Goal: Transaction & Acquisition: Purchase product/service

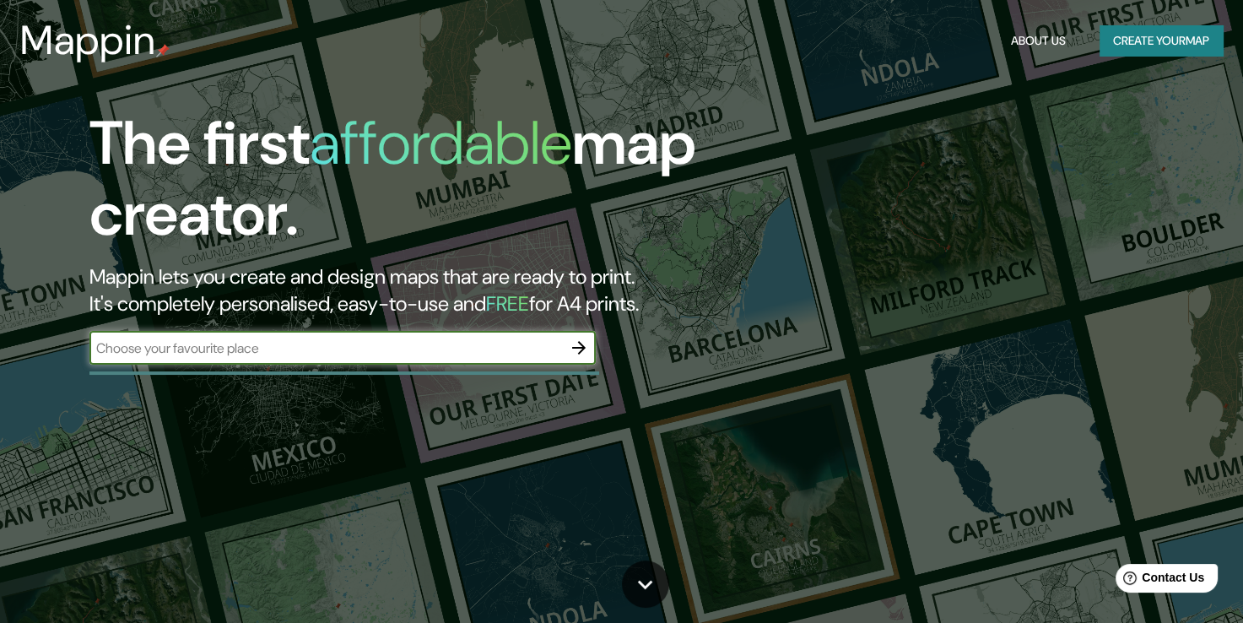
click at [383, 355] on input "text" at bounding box center [325, 347] width 473 height 19
type input "Veracruz"
click at [582, 353] on icon "button" at bounding box center [579, 348] width 20 height 20
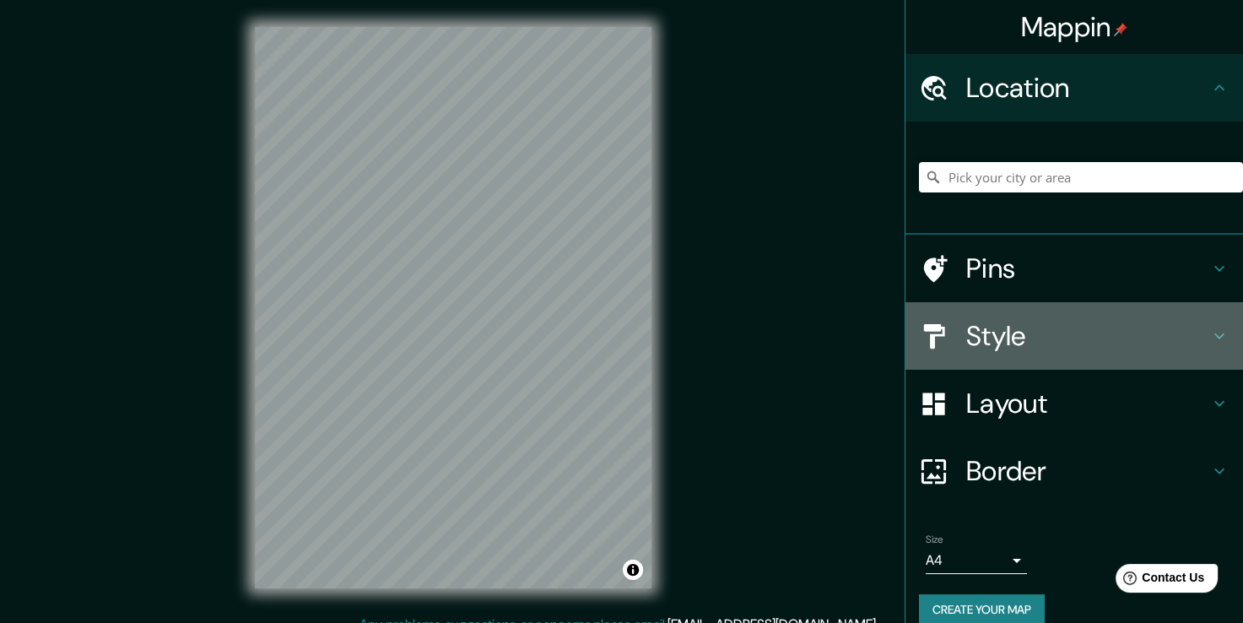
click at [1063, 335] on h4 "Style" at bounding box center [1087, 336] width 243 height 34
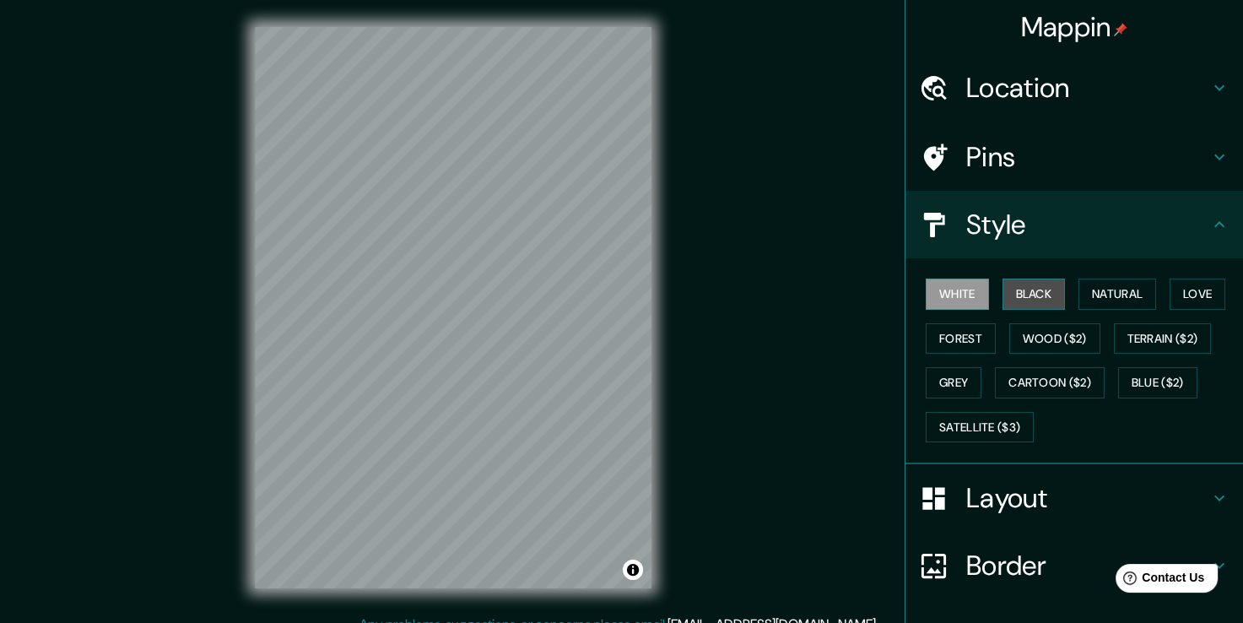
click at [1015, 298] on button "Black" at bounding box center [1034, 294] width 63 height 31
click at [1101, 297] on button "Natural" at bounding box center [1118, 294] width 78 height 31
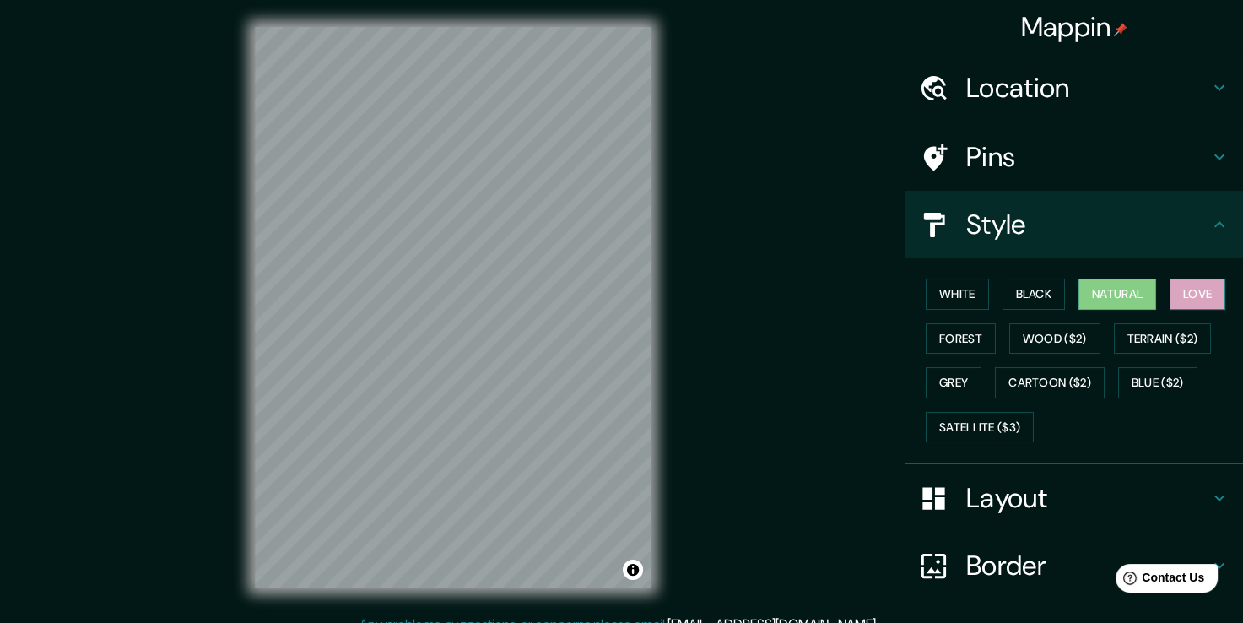
click at [1183, 293] on button "Love" at bounding box center [1198, 294] width 56 height 31
click at [957, 344] on button "Forest" at bounding box center [961, 338] width 70 height 31
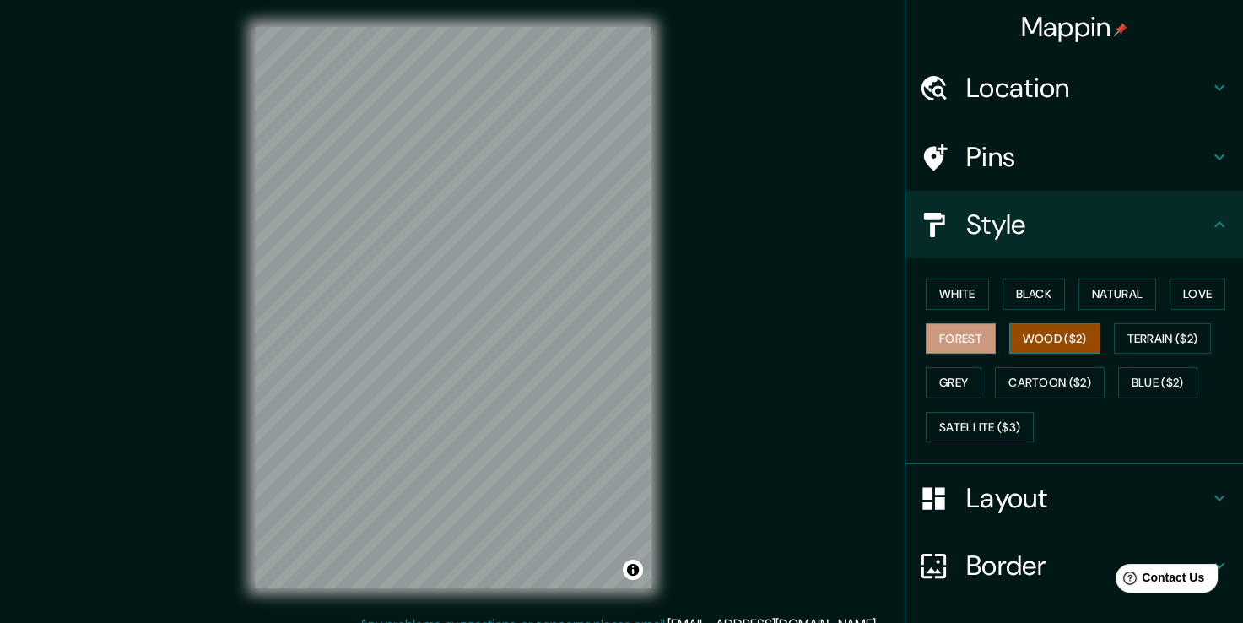
click at [1020, 338] on button "Wood ($2)" at bounding box center [1054, 338] width 91 height 31
click at [1145, 336] on button "Terrain ($2)" at bounding box center [1163, 338] width 98 height 31
click at [963, 336] on button "Forest" at bounding box center [961, 338] width 70 height 31
click at [1013, 490] on h4 "Layout" at bounding box center [1087, 498] width 243 height 34
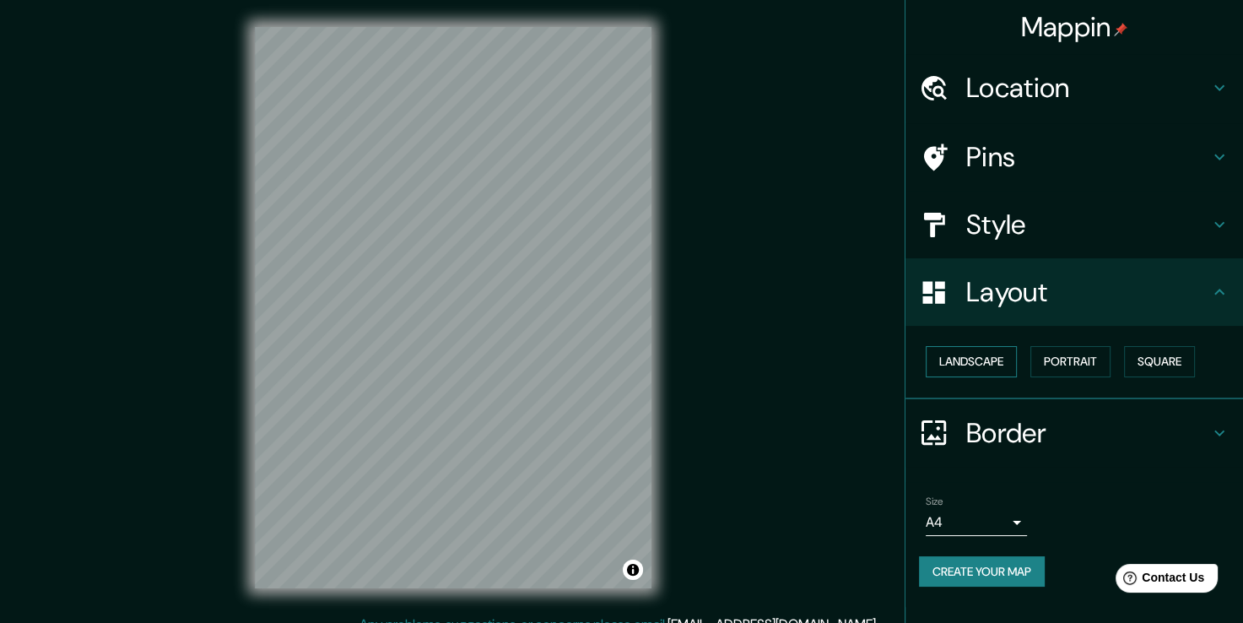
click at [969, 367] on button "Landscape" at bounding box center [971, 361] width 91 height 31
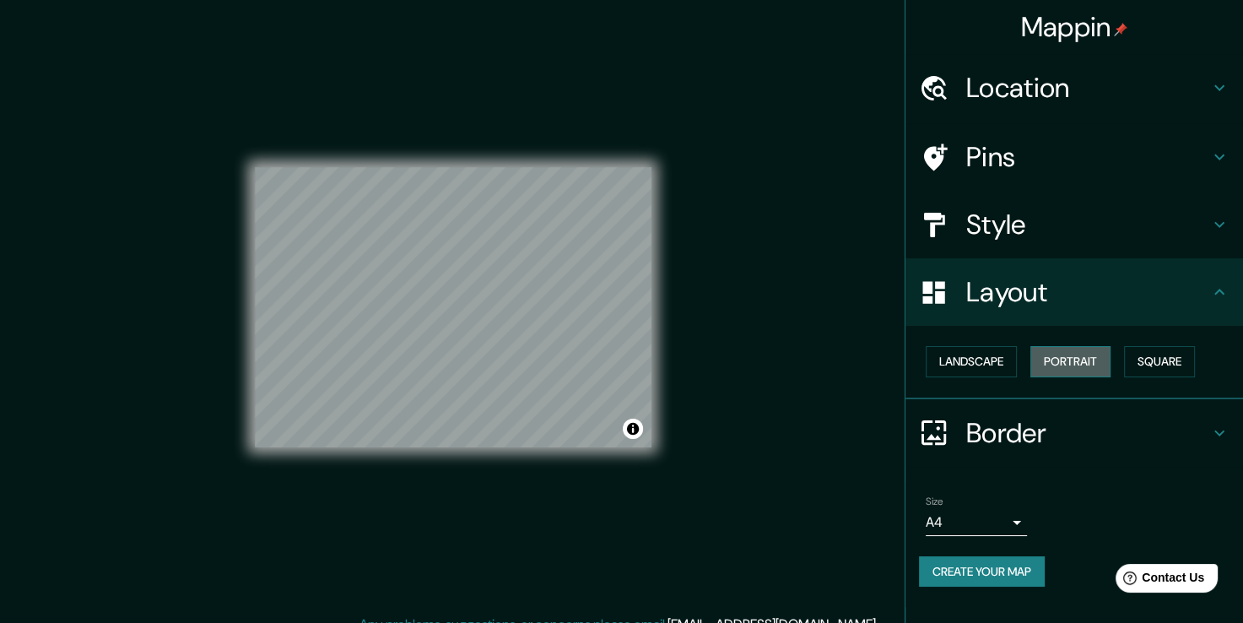
click at [1069, 362] on button "Portrait" at bounding box center [1071, 361] width 80 height 31
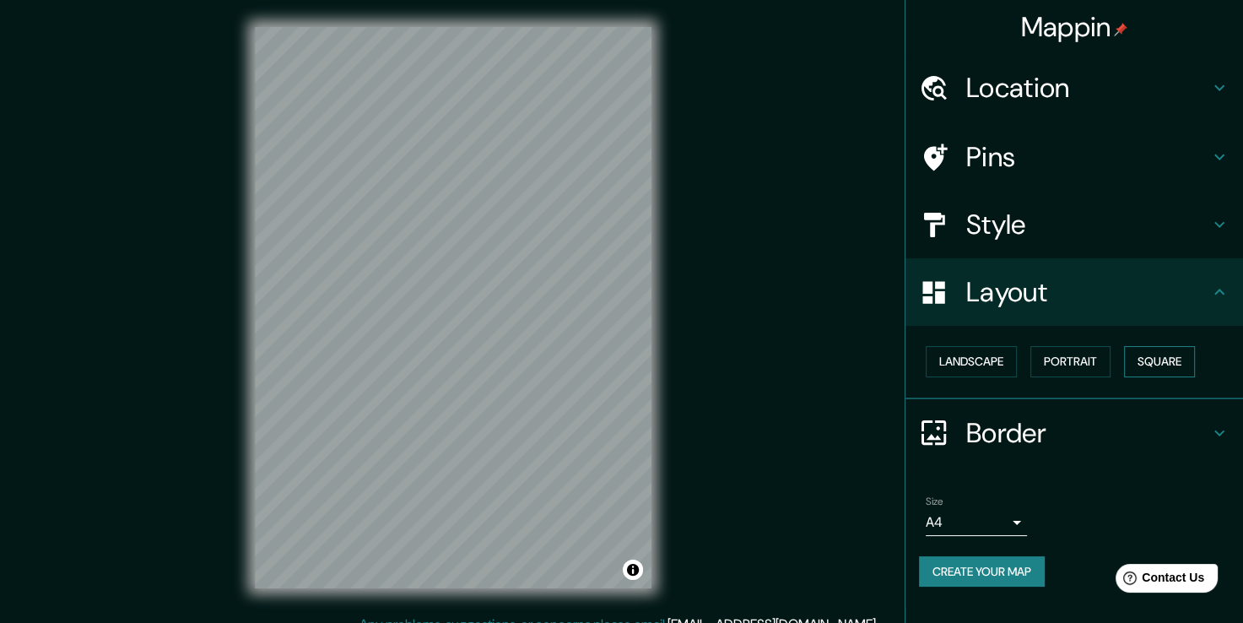
click at [1147, 363] on button "Square" at bounding box center [1159, 361] width 71 height 31
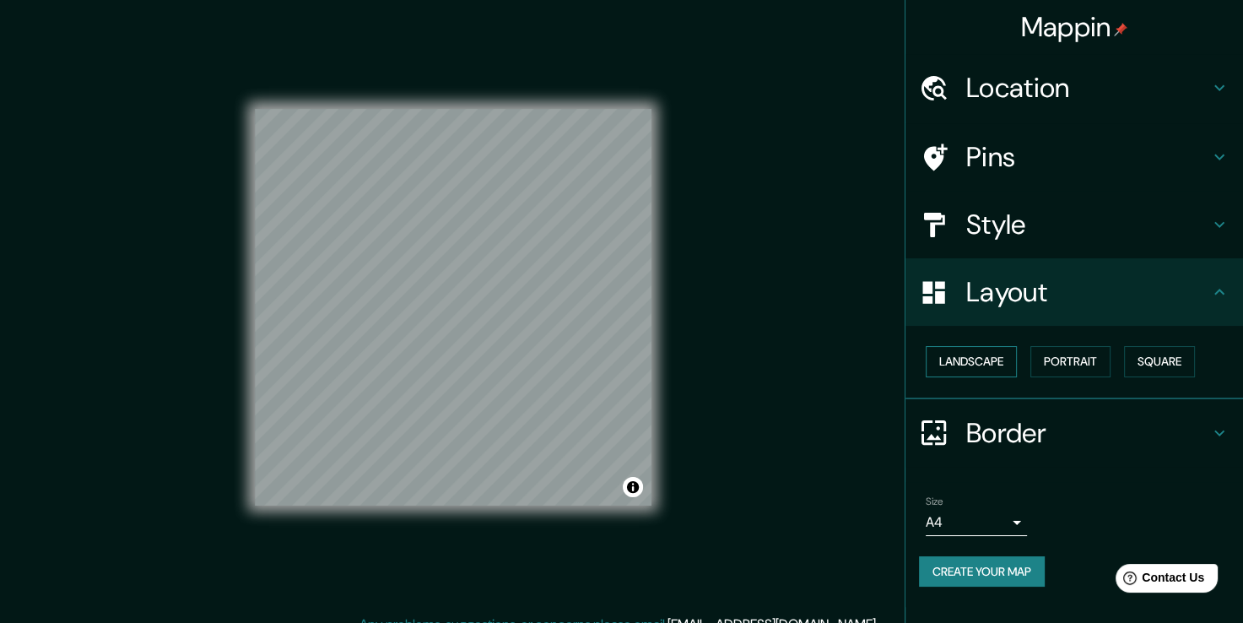
click at [972, 366] on button "Landscape" at bounding box center [971, 361] width 91 height 31
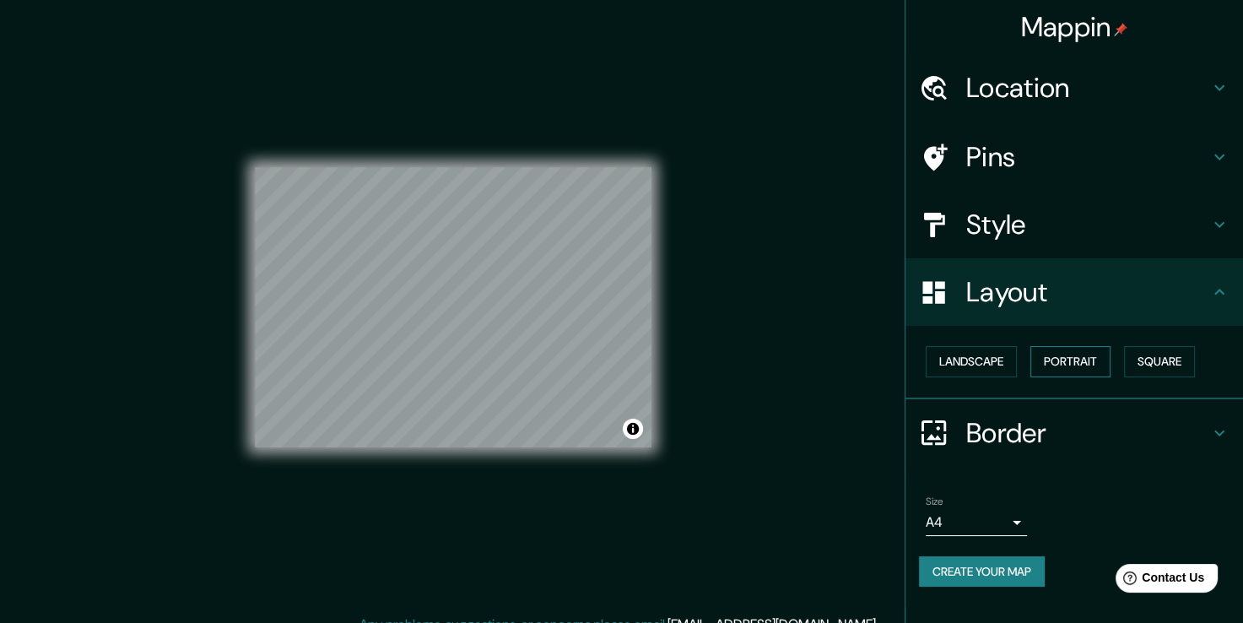
click at [1080, 366] on button "Portrait" at bounding box center [1071, 361] width 80 height 31
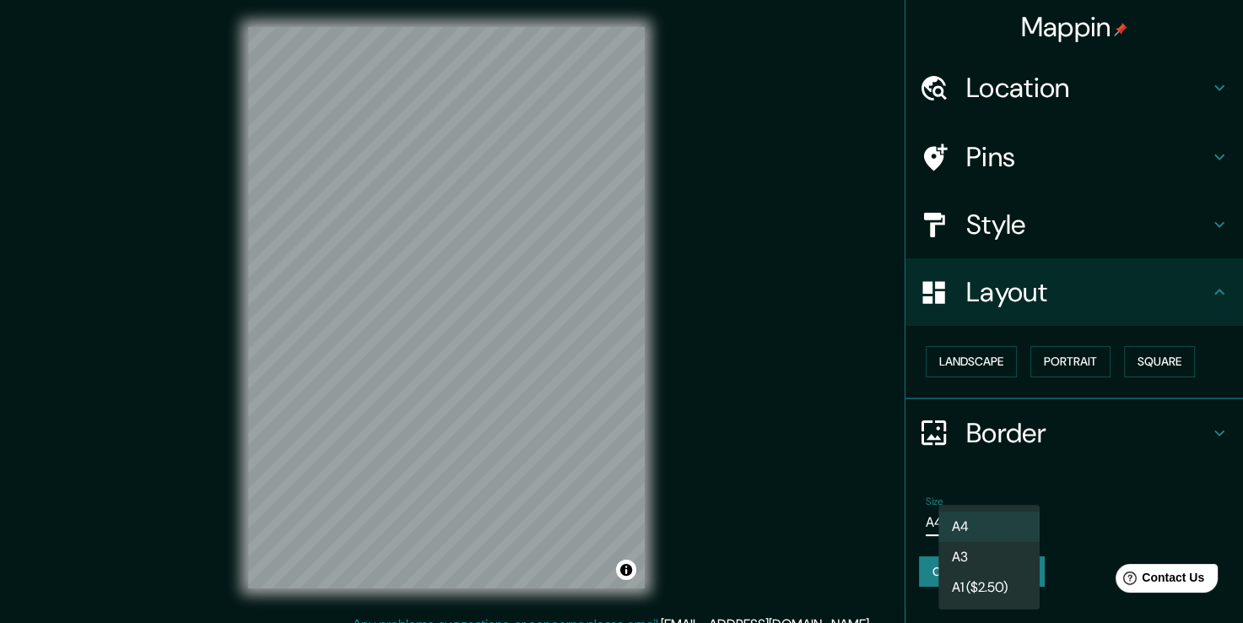
click at [1022, 519] on body "Mappin Location Pins Style Layout Landscape Portrait Square Border Choose a bor…" at bounding box center [621, 311] width 1243 height 623
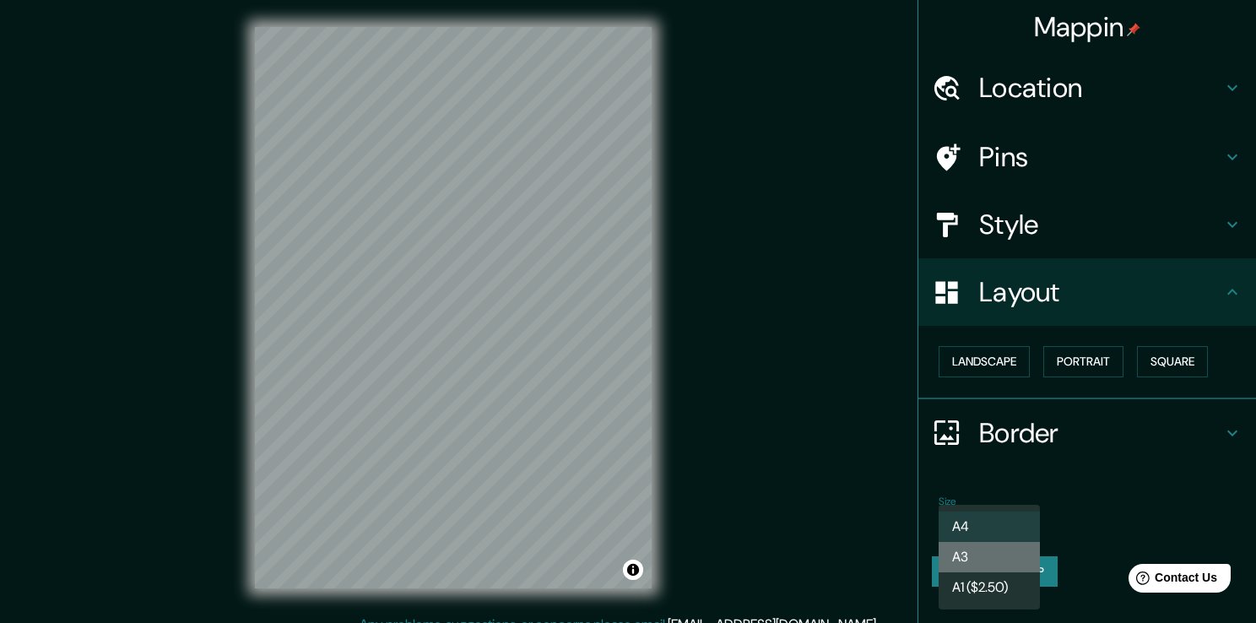
click at [987, 552] on li "A3" at bounding box center [989, 557] width 101 height 30
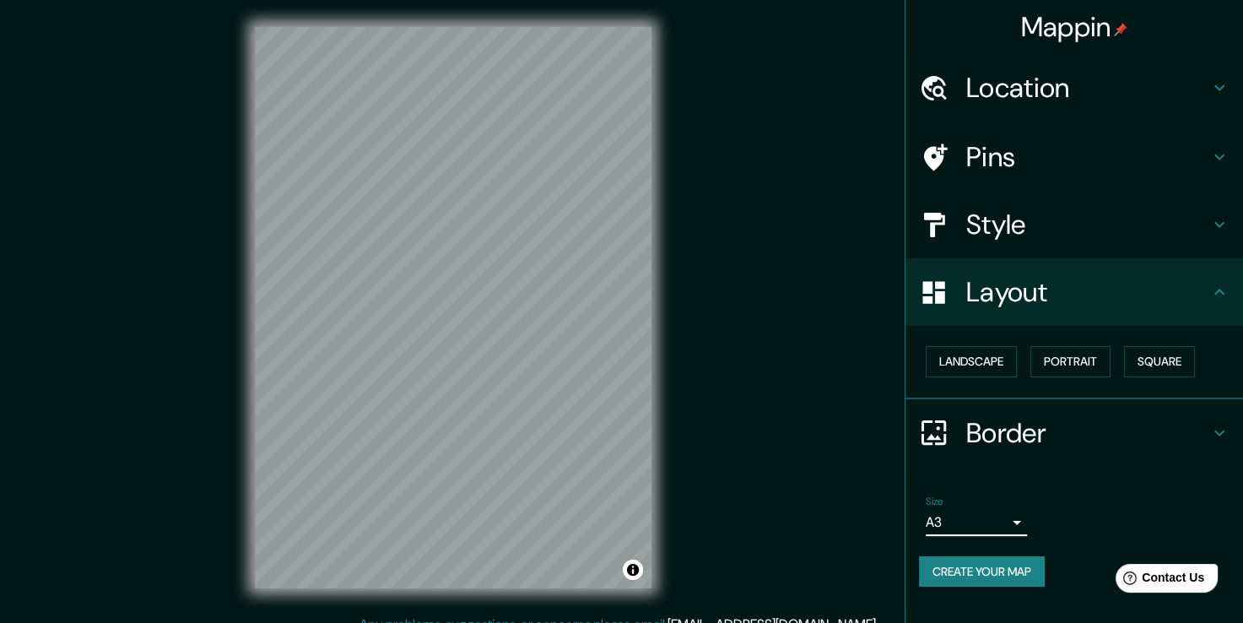
click at [1014, 522] on body "Mappin Location Pins Style Layout Landscape Portrait Square Border Choose a bor…" at bounding box center [621, 311] width 1243 height 623
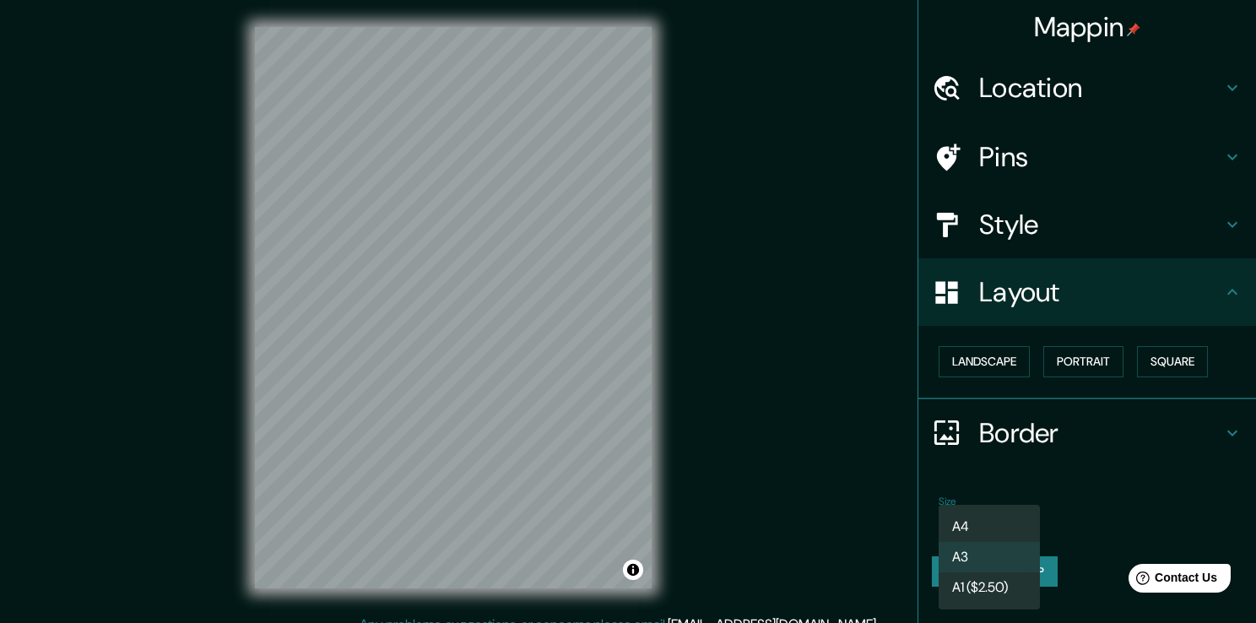
drag, startPoint x: 1003, startPoint y: 522, endPoint x: 1020, endPoint y: 516, distance: 18.7
click at [1002, 522] on li "A4" at bounding box center [989, 526] width 101 height 30
type input "single"
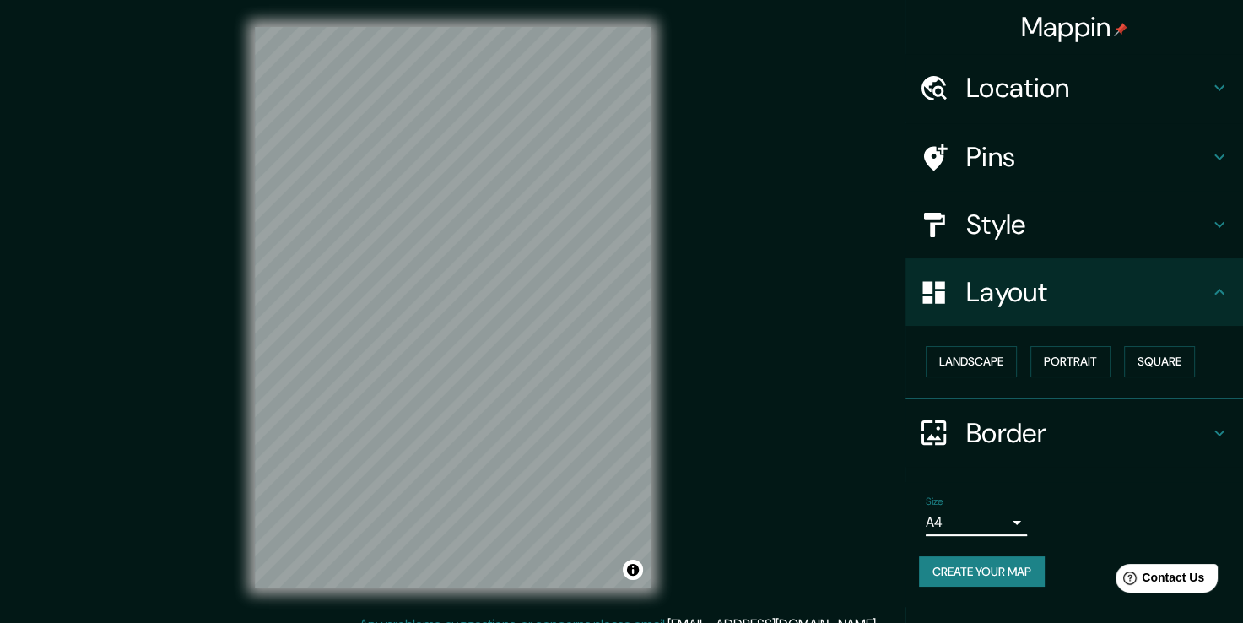
click at [1219, 428] on icon at bounding box center [1219, 433] width 20 height 20
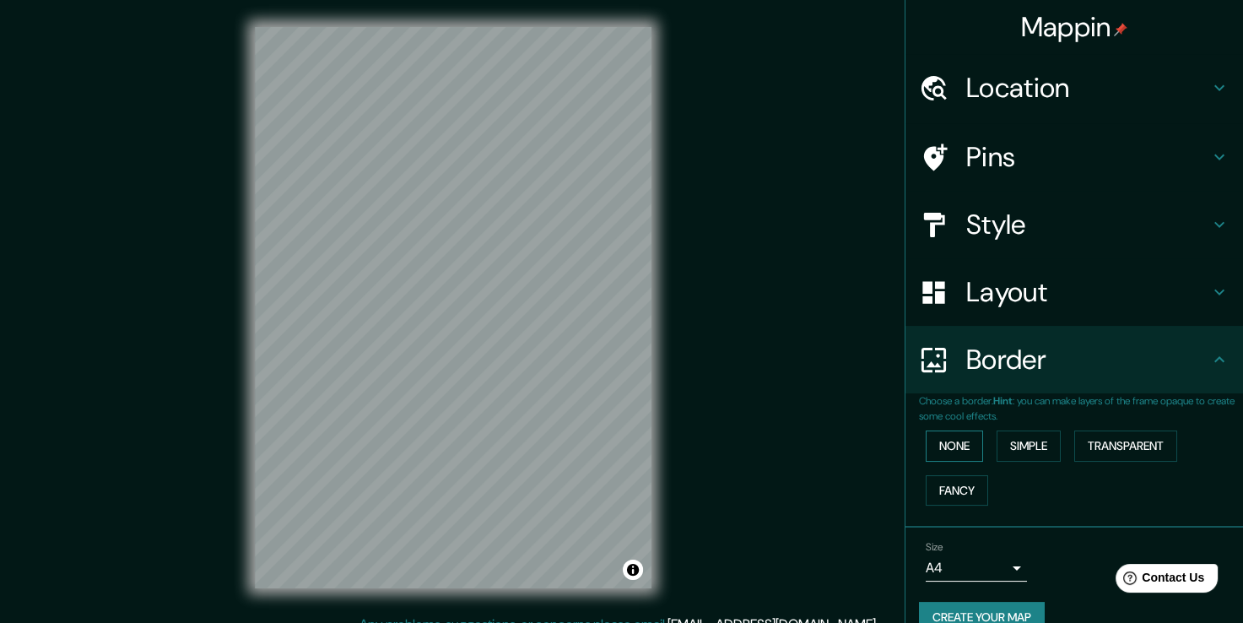
click at [970, 446] on button "None" at bounding box center [954, 445] width 57 height 31
drag, startPoint x: 1017, startPoint y: 450, endPoint x: 1053, endPoint y: 455, distance: 36.6
click at [1019, 450] on button "Simple" at bounding box center [1029, 445] width 64 height 31
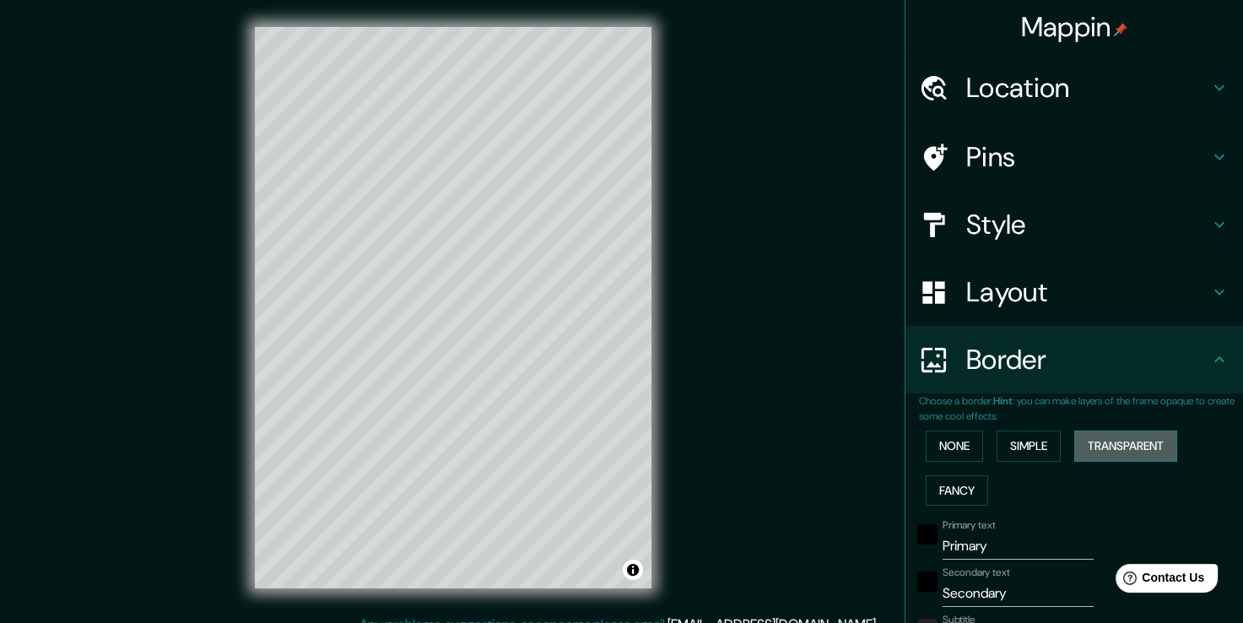
click at [1096, 441] on button "Transparent" at bounding box center [1125, 445] width 103 height 31
click at [935, 493] on button "Fancy" at bounding box center [957, 490] width 62 height 31
click at [945, 441] on button "None" at bounding box center [954, 445] width 57 height 31
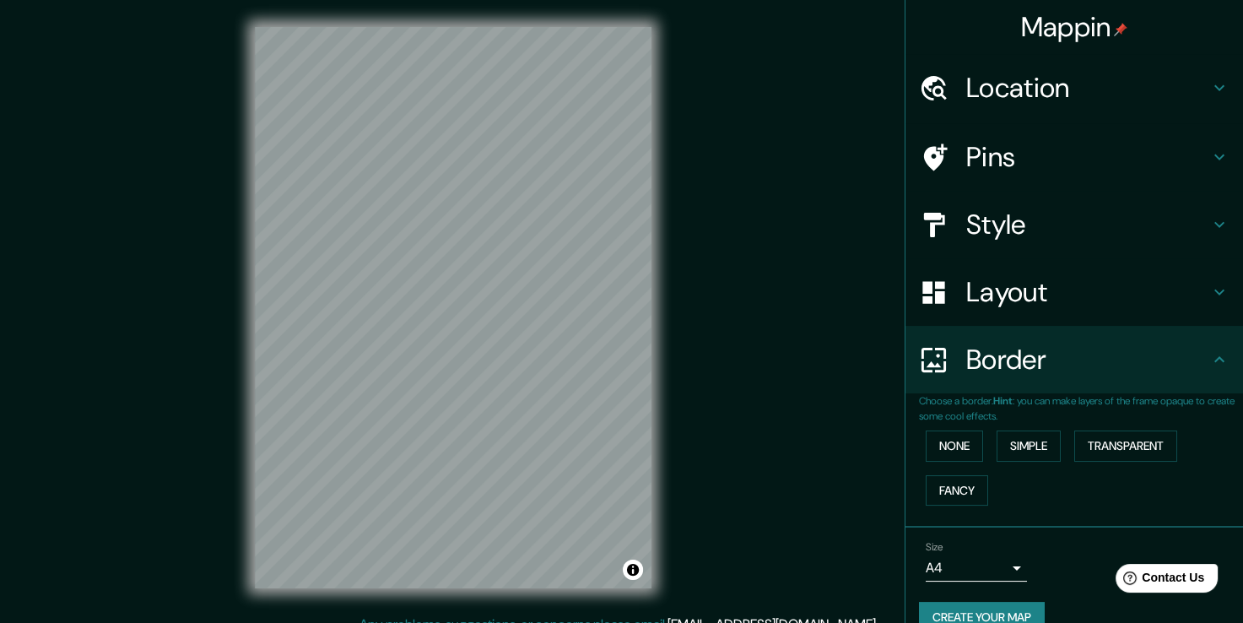
click at [1195, 353] on h4 "Border" at bounding box center [1087, 360] width 243 height 34
click at [1209, 292] on icon at bounding box center [1219, 292] width 20 height 20
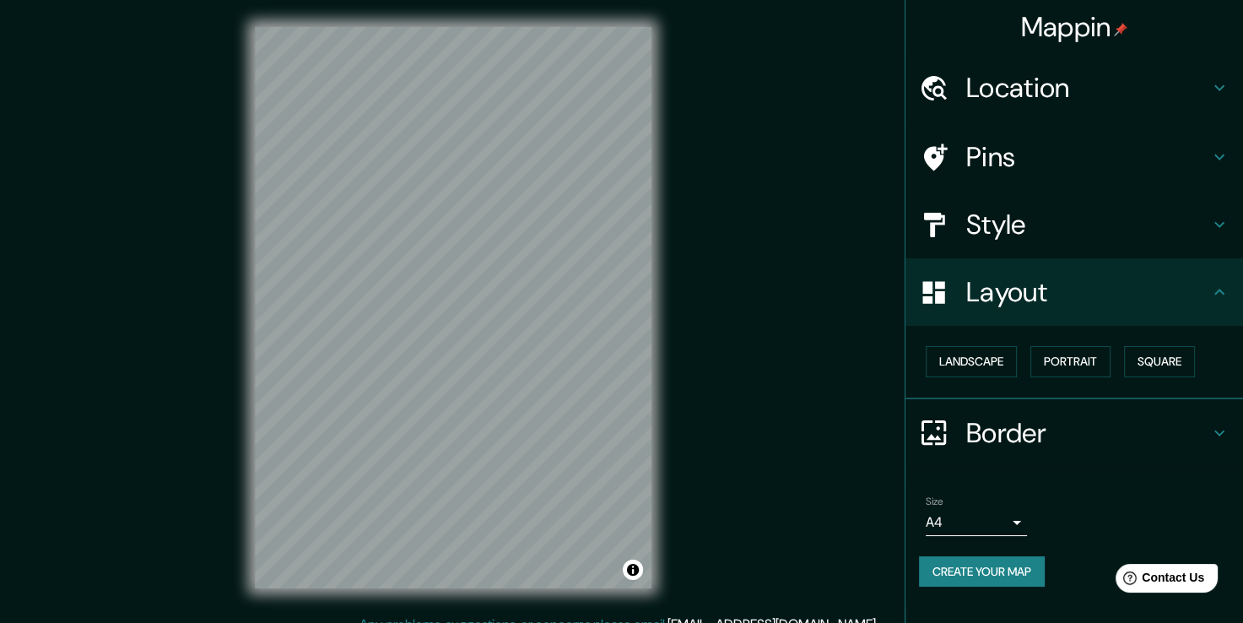
click at [1212, 230] on icon at bounding box center [1219, 224] width 20 height 20
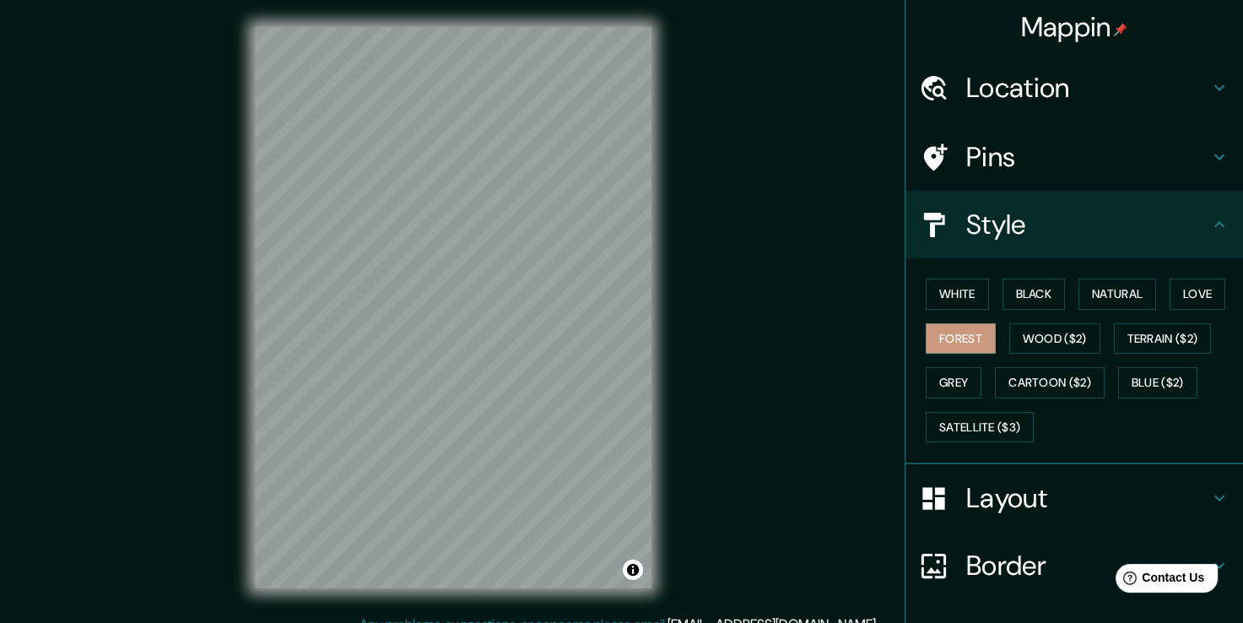
click at [1203, 170] on div "Pins" at bounding box center [1075, 157] width 338 height 68
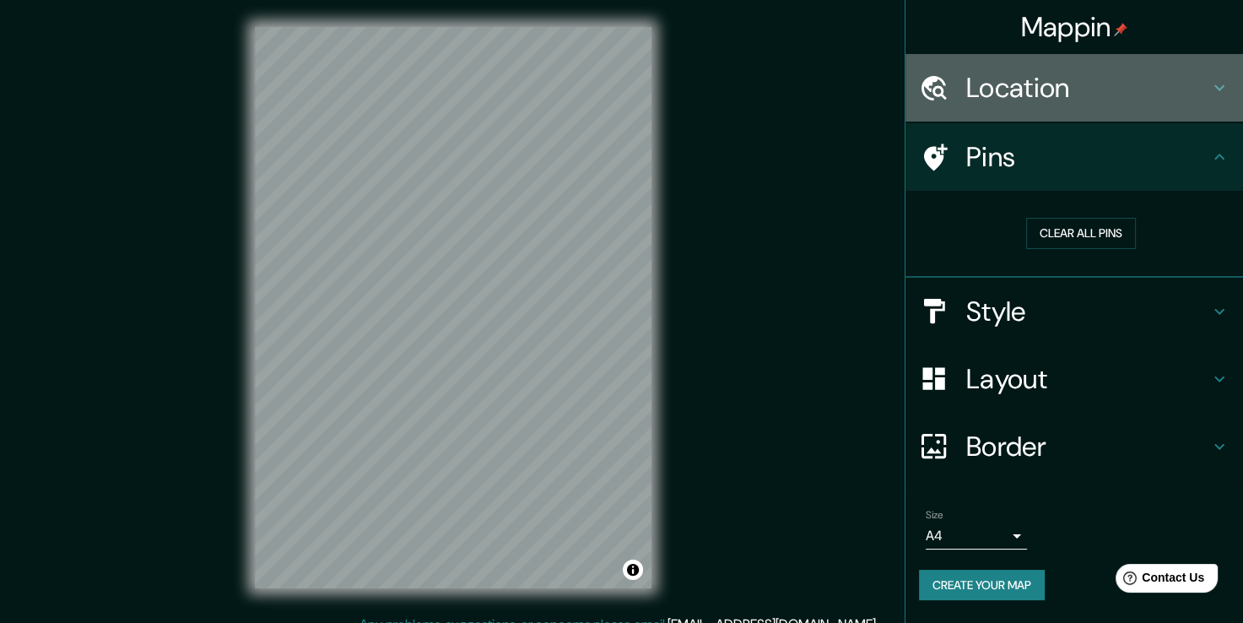
click at [1139, 94] on h4 "Location" at bounding box center [1087, 88] width 243 height 34
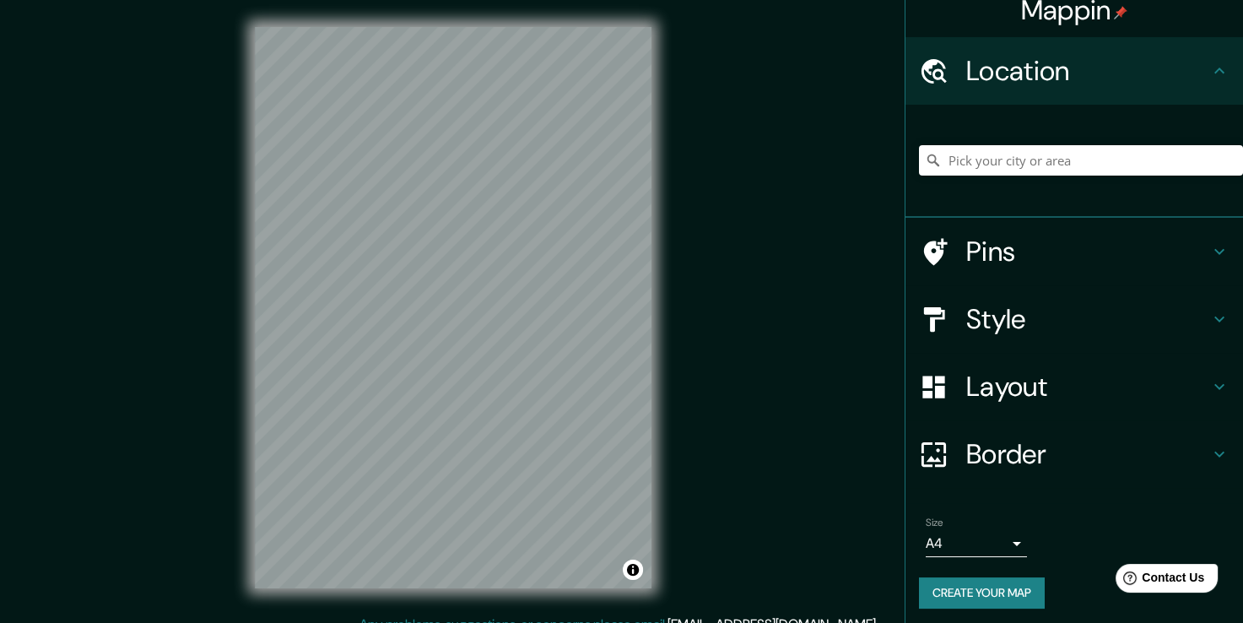
scroll to position [21, 0]
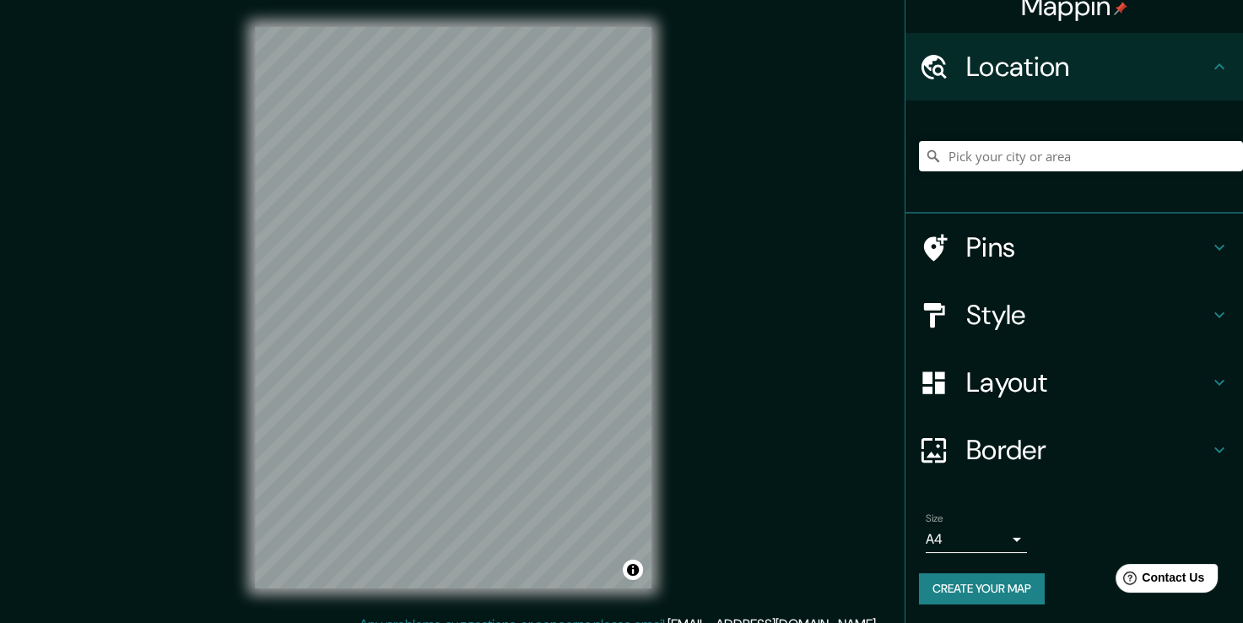
click at [996, 306] on h4 "Style" at bounding box center [1087, 315] width 243 height 34
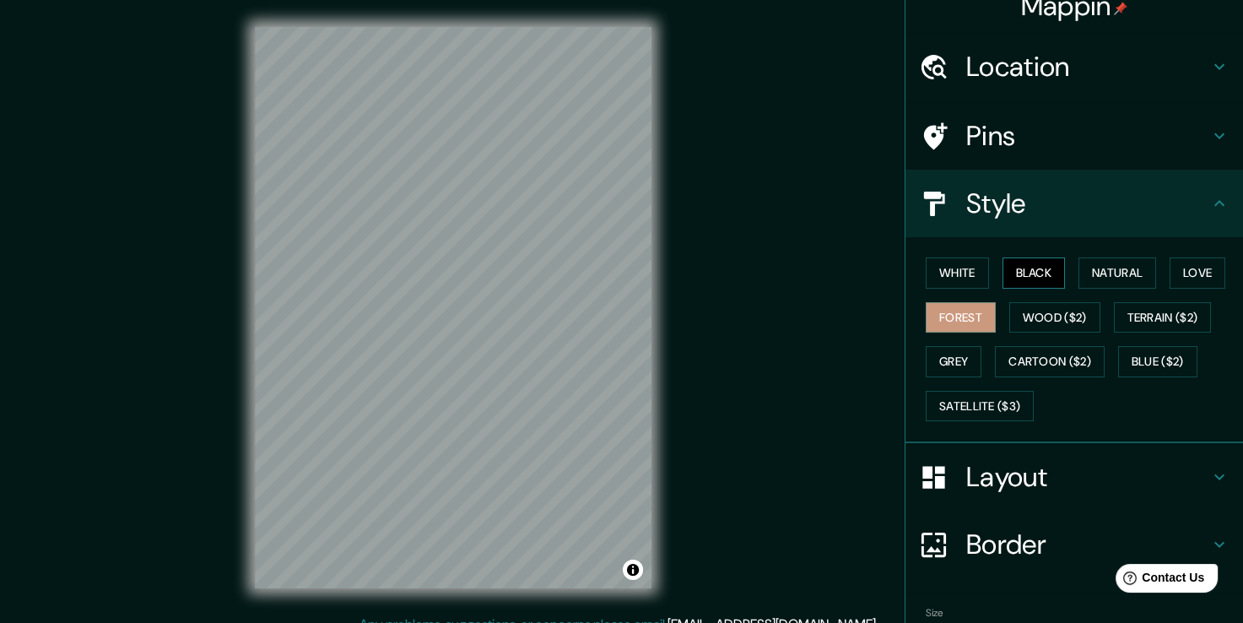
click at [1024, 275] on button "Black" at bounding box center [1034, 272] width 63 height 31
click at [1099, 275] on button "Natural" at bounding box center [1118, 272] width 78 height 31
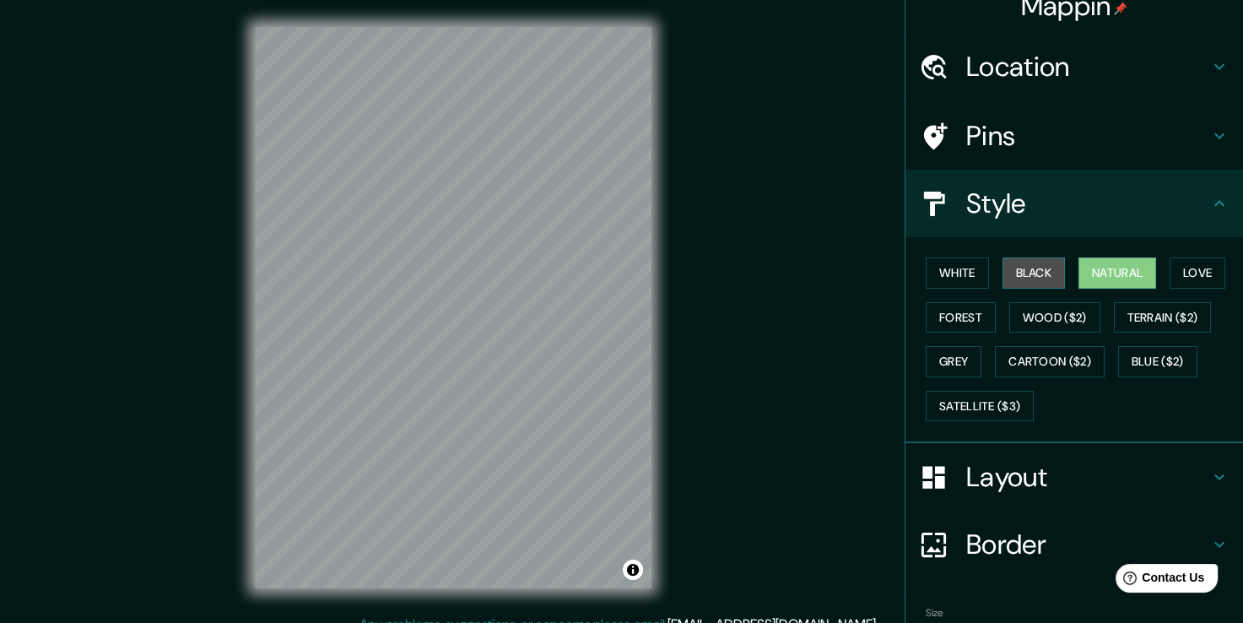
click at [1009, 269] on button "Black" at bounding box center [1034, 272] width 63 height 31
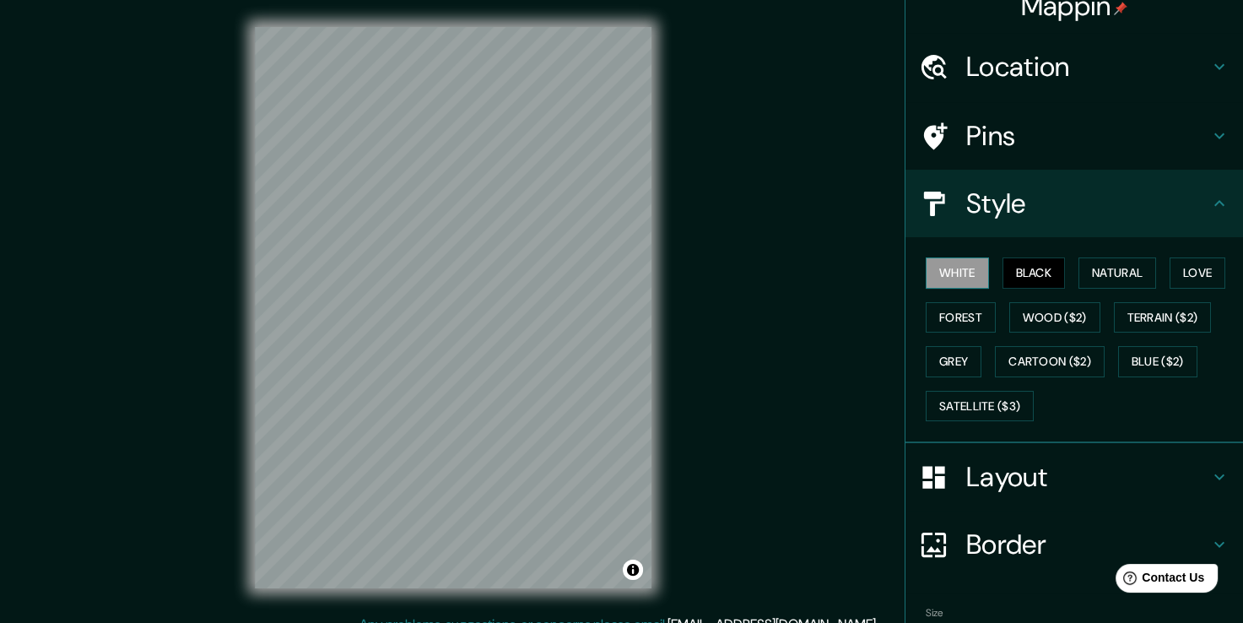
click at [969, 271] on button "White" at bounding box center [957, 272] width 63 height 31
click at [960, 325] on button "Forest" at bounding box center [961, 317] width 70 height 31
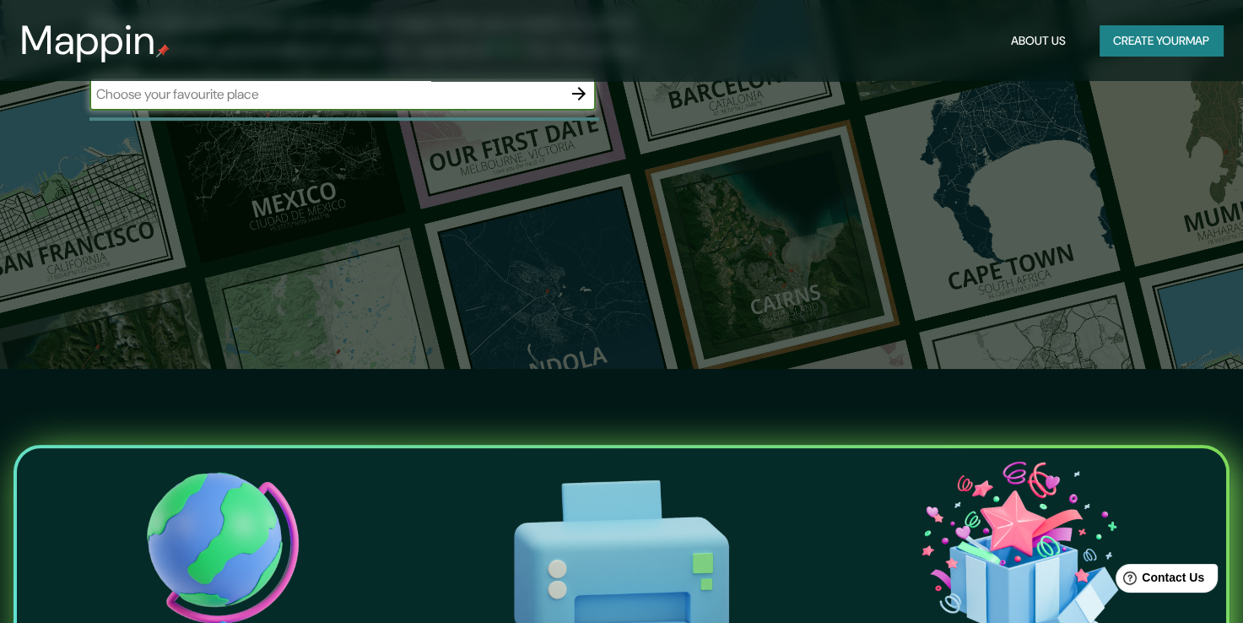
scroll to position [422, 0]
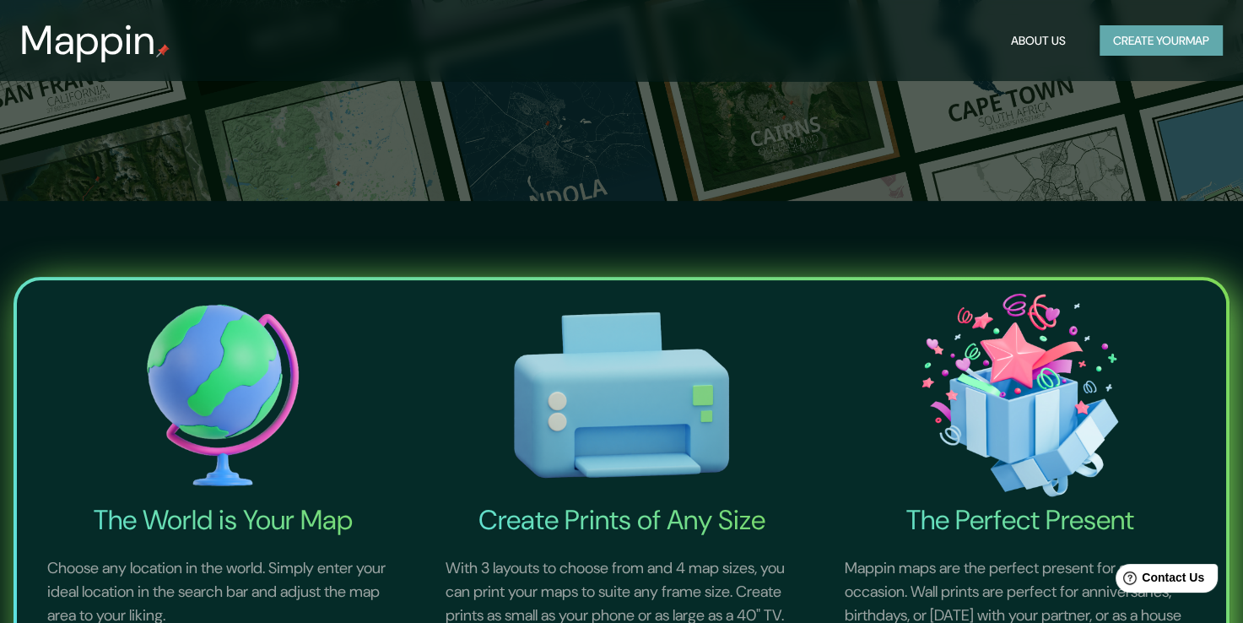
click at [1150, 49] on button "Create your map" at bounding box center [1161, 40] width 123 height 31
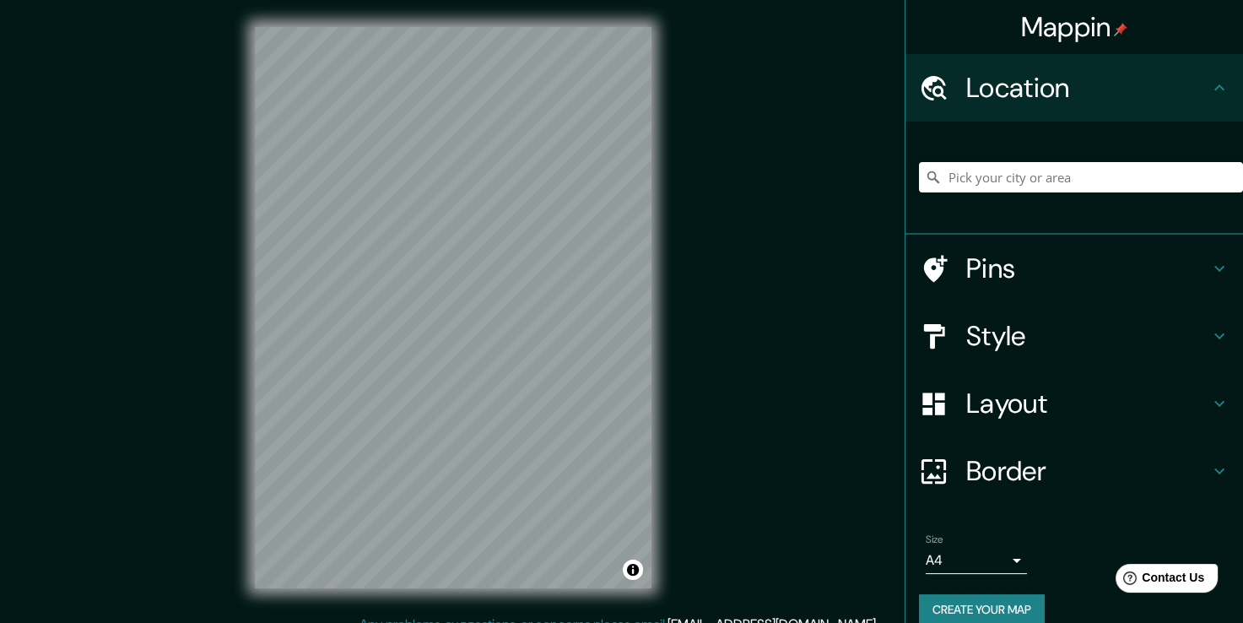
click at [984, 261] on h4 "Pins" at bounding box center [1087, 269] width 243 height 34
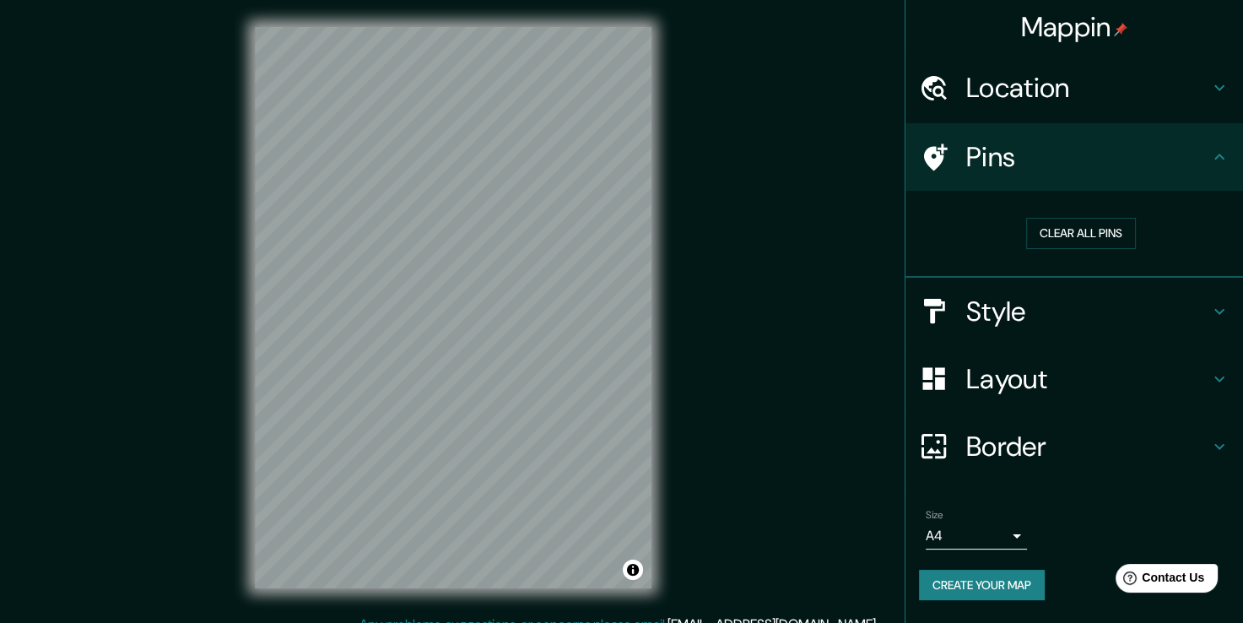
click at [1023, 295] on h4 "Style" at bounding box center [1087, 312] width 243 height 34
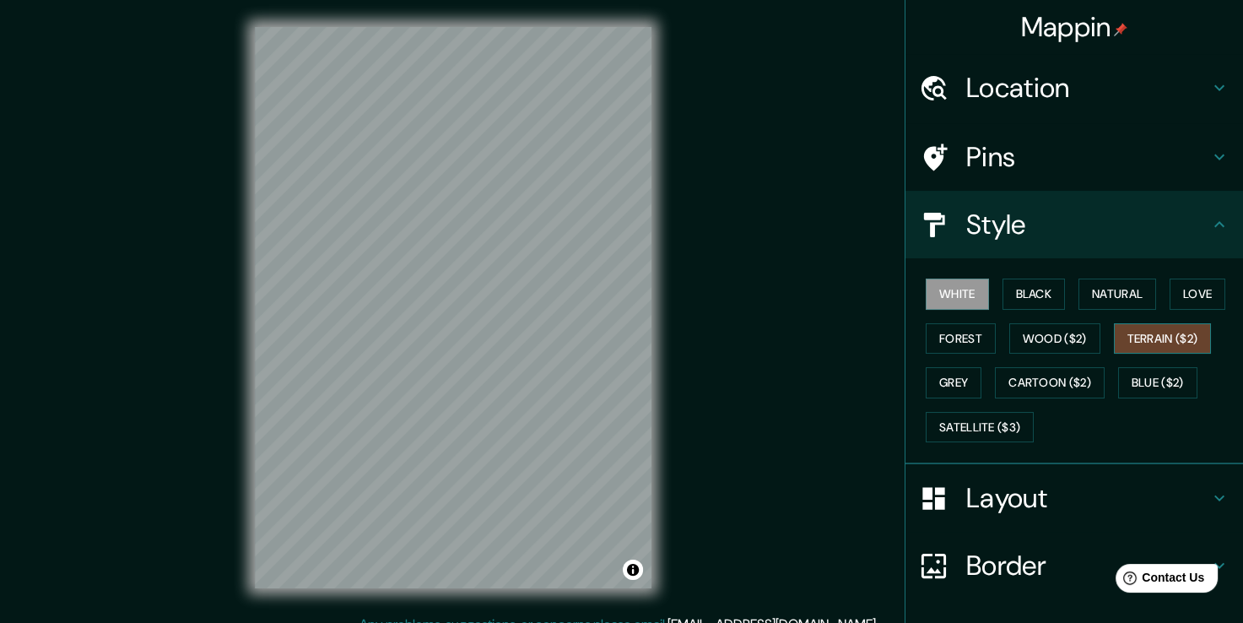
click at [1134, 336] on button "Terrain ($2)" at bounding box center [1163, 338] width 98 height 31
click at [1138, 381] on button "Blue ($2)" at bounding box center [1157, 382] width 79 height 31
click at [1142, 330] on button "Terrain ($2)" at bounding box center [1163, 338] width 98 height 31
click at [1027, 337] on button "Wood ($2)" at bounding box center [1054, 338] width 91 height 31
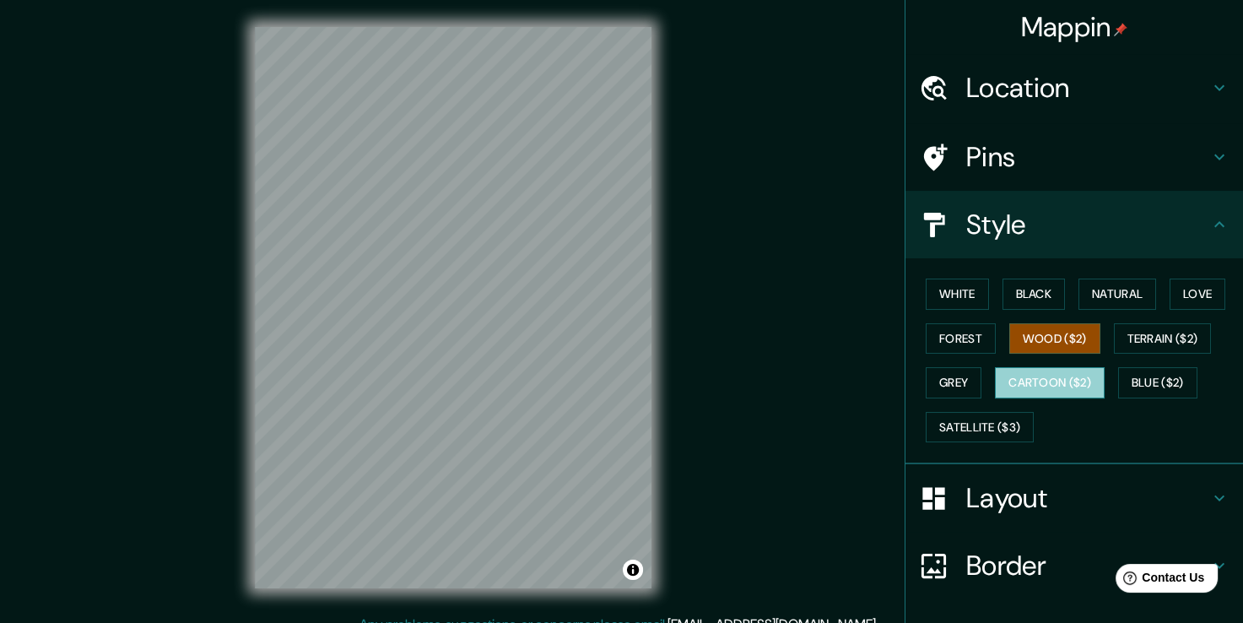
click at [1025, 387] on button "Cartoon ($2)" at bounding box center [1050, 382] width 110 height 31
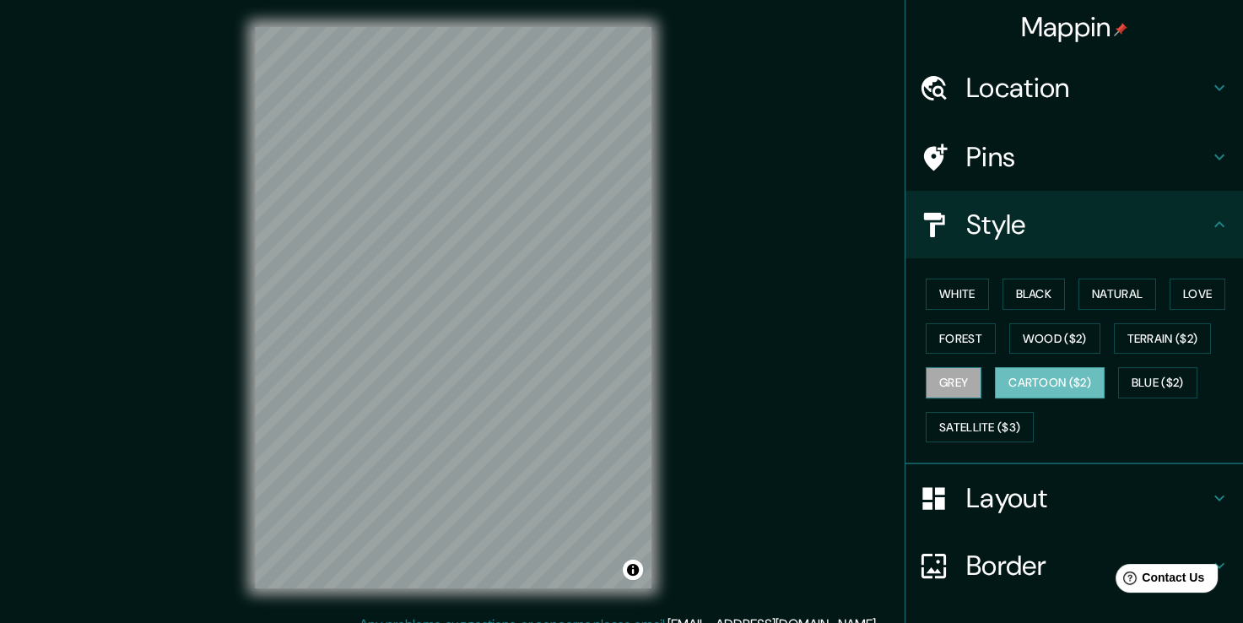
click at [949, 381] on button "Grey" at bounding box center [954, 382] width 56 height 31
click at [1141, 380] on button "Blue ($2)" at bounding box center [1157, 382] width 79 height 31
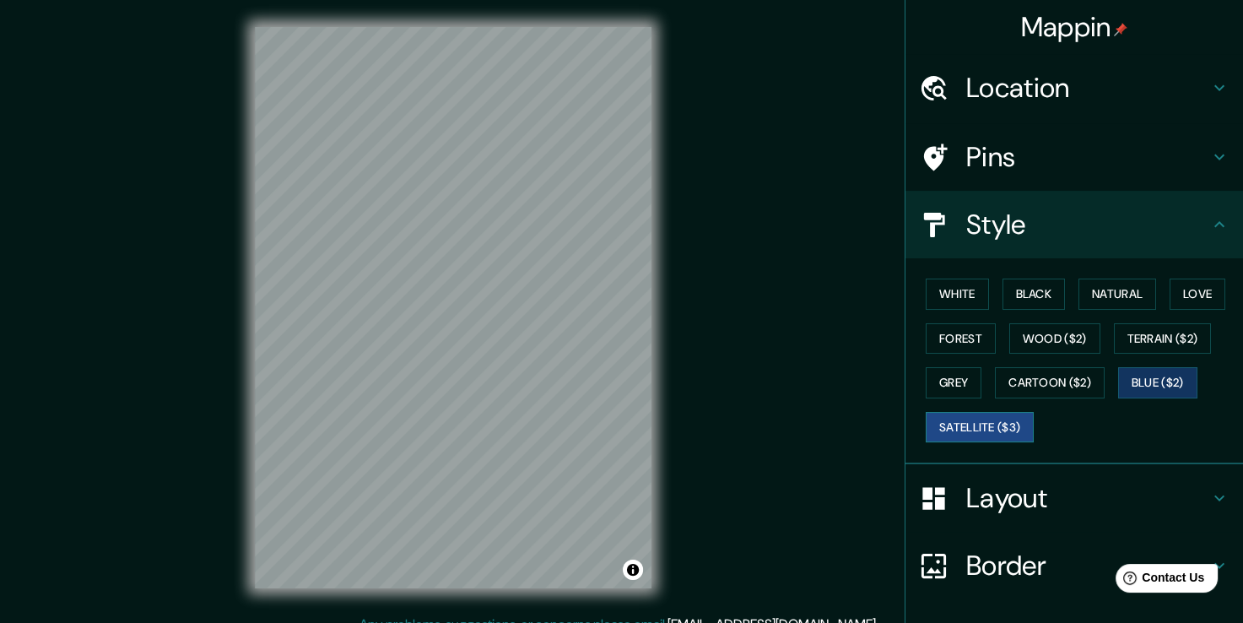
click at [976, 430] on button "Satellite ($3)" at bounding box center [980, 427] width 108 height 31
